Goal: Information Seeking & Learning: Find specific fact

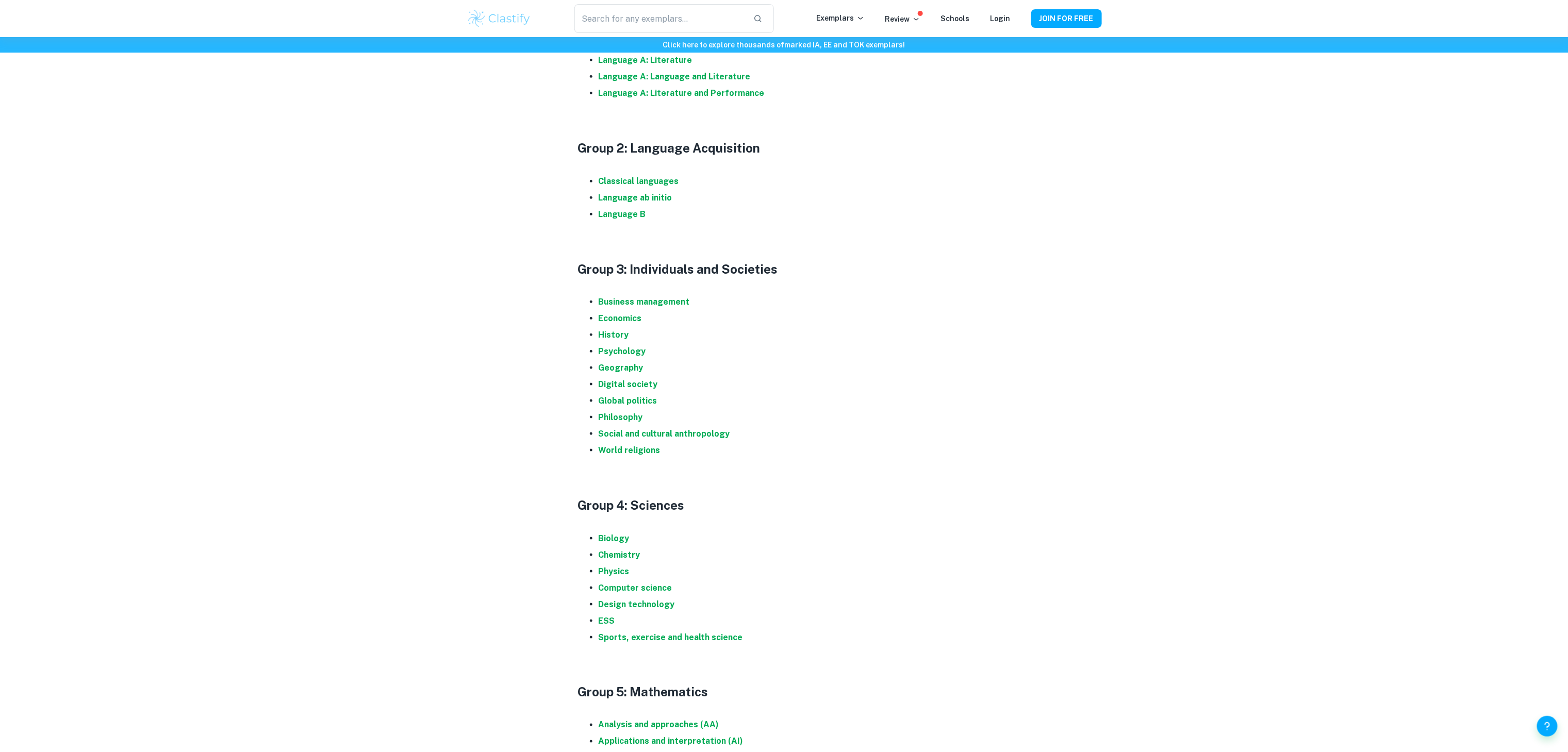
scroll to position [614, 0]
click at [612, 341] on li "History" at bounding box center [794, 333] width 392 height 16
click at [606, 329] on strong "History" at bounding box center [614, 333] width 30 height 10
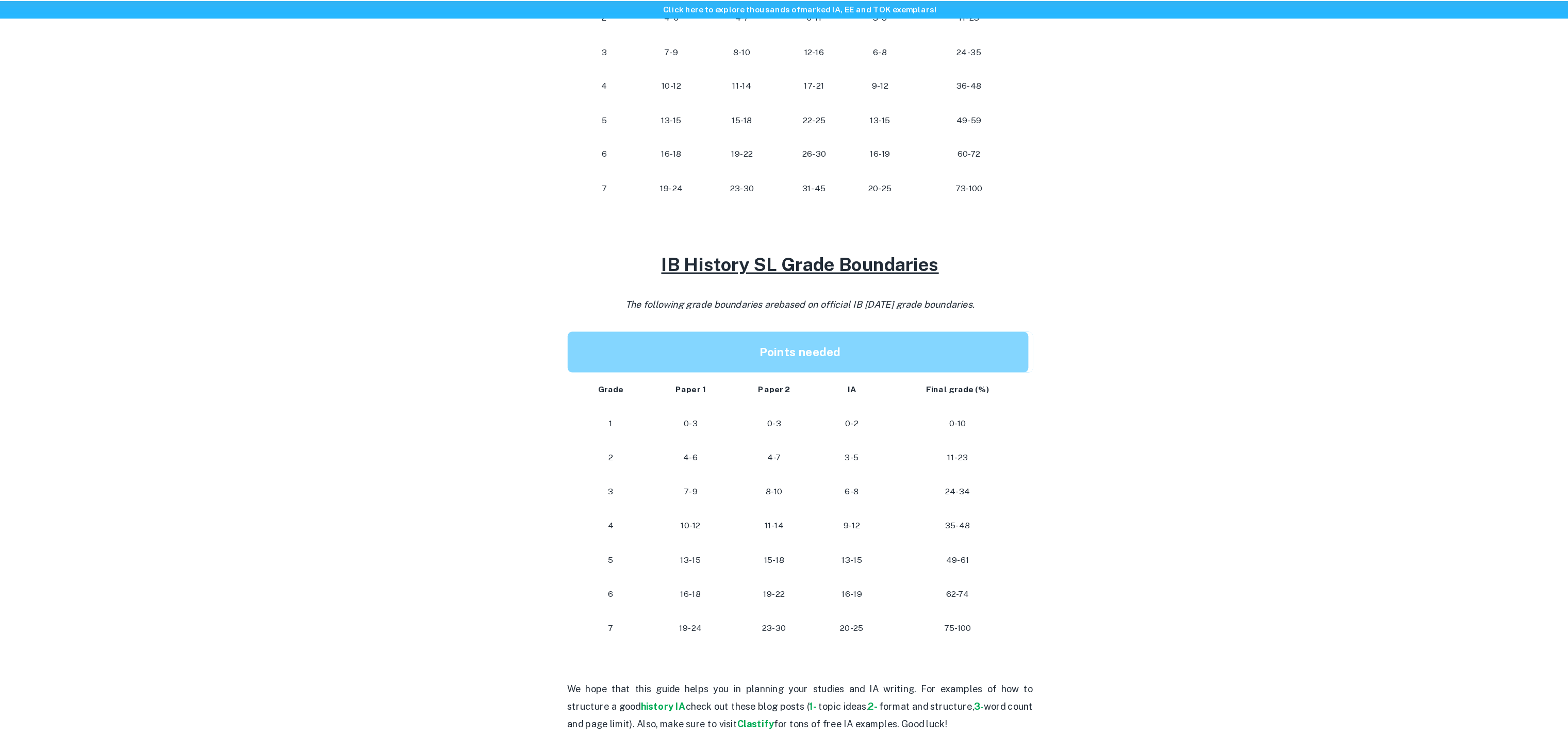
scroll to position [660, 0]
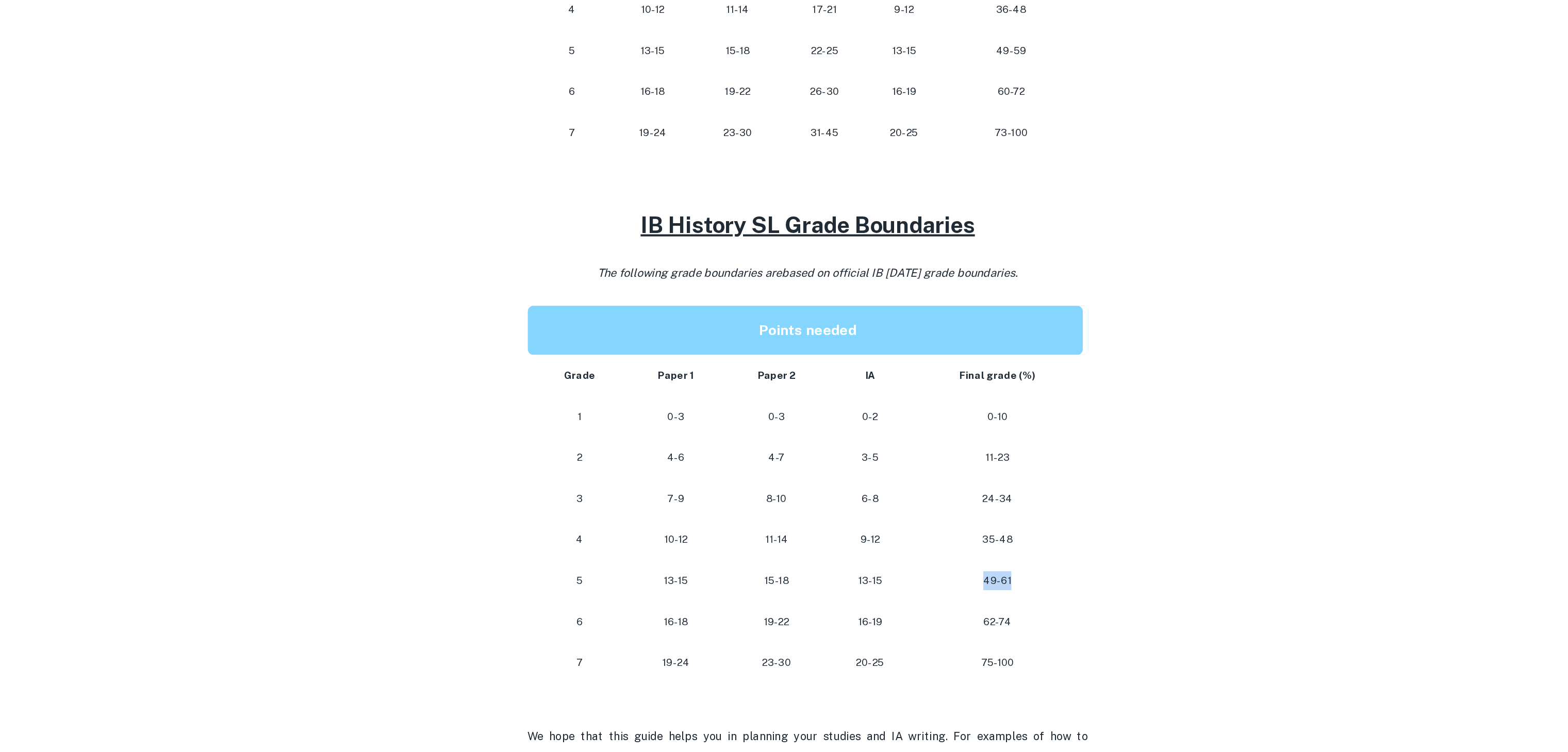
drag, startPoint x: 909, startPoint y: 525, endPoint x: 935, endPoint y: 538, distance: 29.1
click at [935, 538] on p "49-61" at bounding box center [923, 532] width 108 height 14
drag, startPoint x: 926, startPoint y: 528, endPoint x: 931, endPoint y: 585, distance: 57.2
click at [931, 585] on tbody "Grade Paper 1 Paper 2 IA Final grade (%) 1 0-3 0-3 0-2 0-10 2 4-6 4-7 3-5 11-23…" at bounding box center [785, 487] width 413 height 242
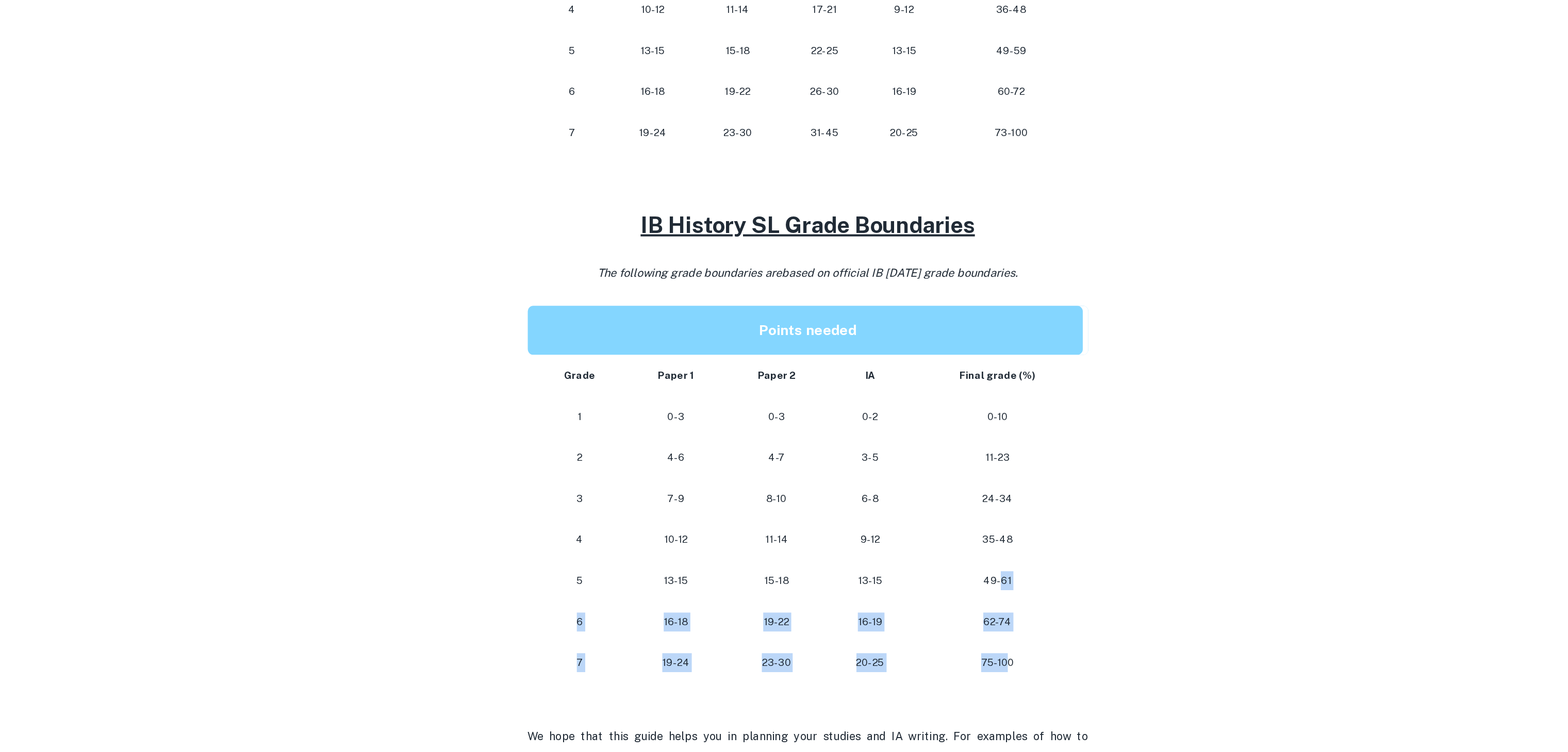
click at [931, 586] on p "75-100" at bounding box center [923, 593] width 108 height 14
drag, startPoint x: 931, startPoint y: 585, endPoint x: 942, endPoint y: 588, distance: 11.4
click at [942, 588] on p "75-100" at bounding box center [923, 593] width 108 height 14
